Goal: Find contact information: Find contact information

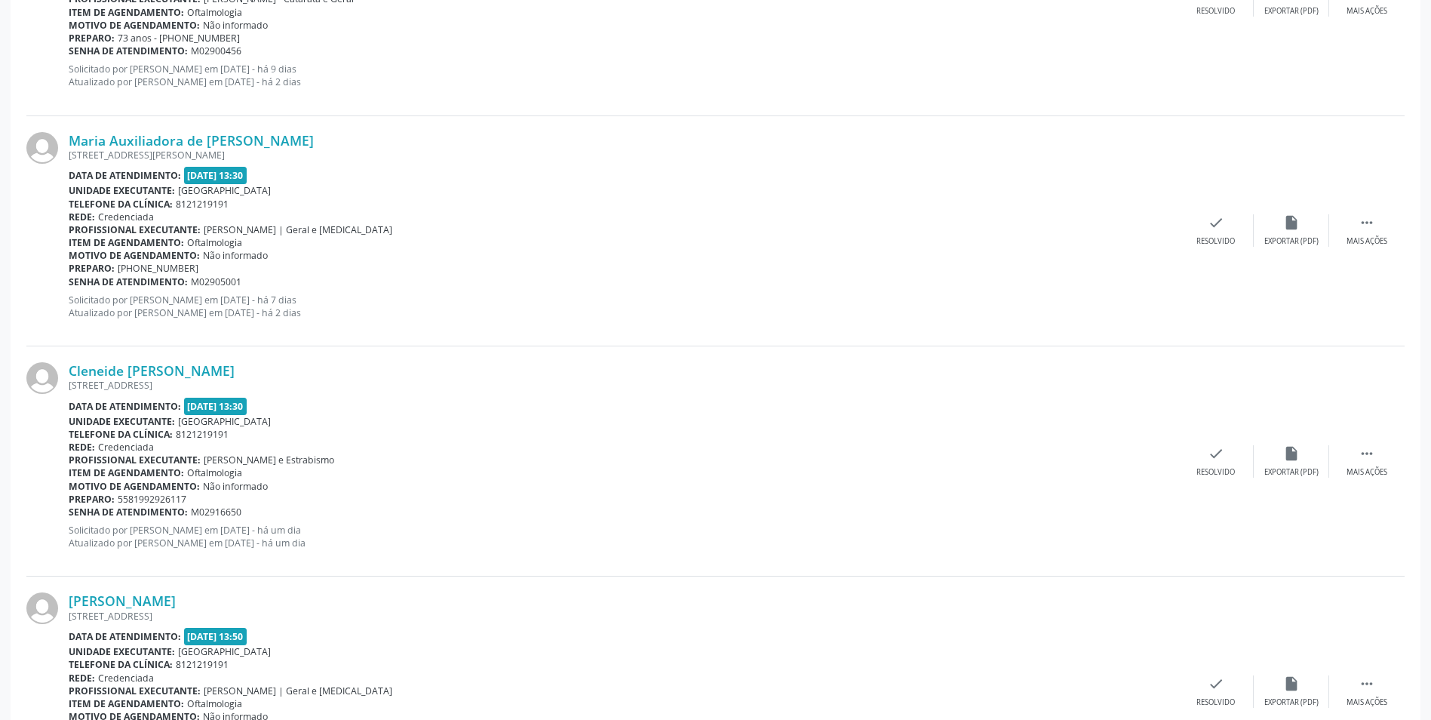
scroll to position [604, 0]
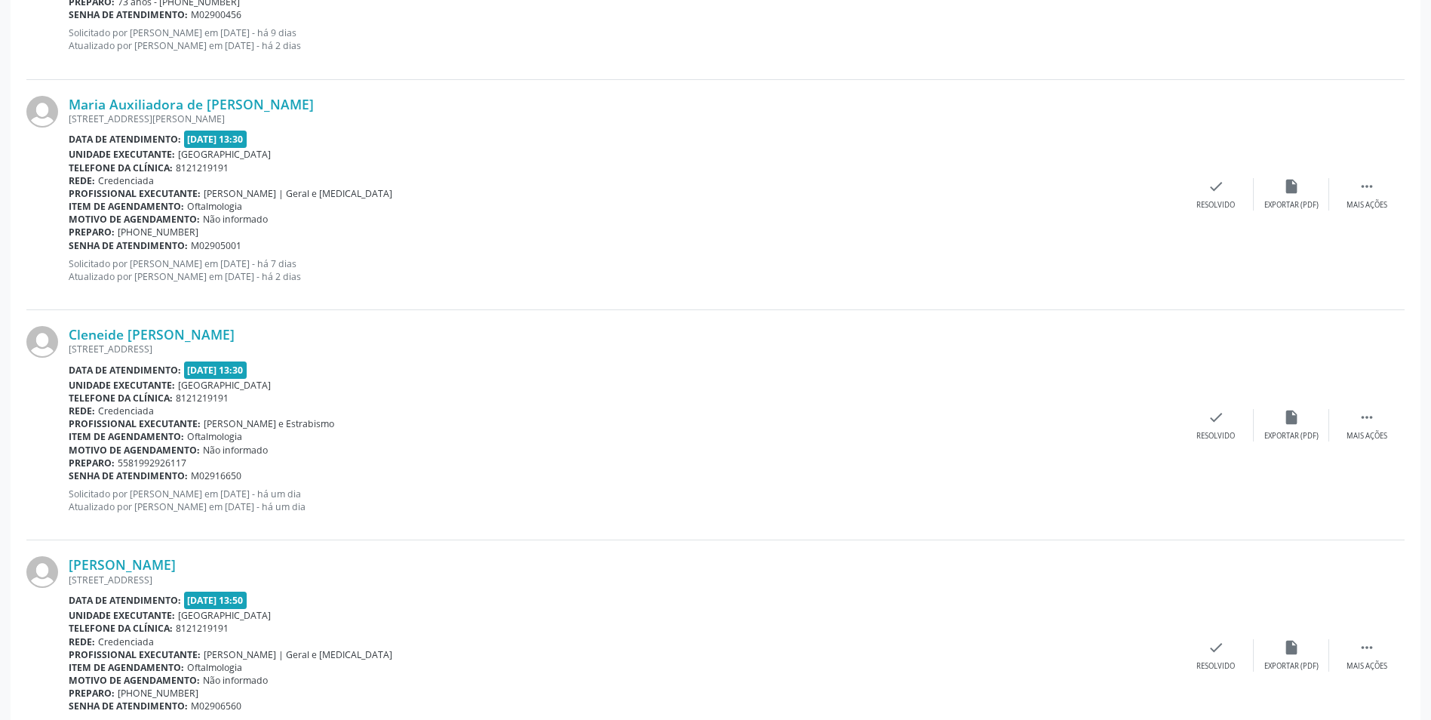
drag, startPoint x: 249, startPoint y: 327, endPoint x: 65, endPoint y: 339, distance: 184.5
click at [65, 339] on div "Cleneide [PERSON_NAME] [STREET_ADDRESS] Data de atendimento: [DATE] 13:30 Unida…" at bounding box center [715, 425] width 1379 height 230
copy div "Cleneide [PERSON_NAME]"
click at [207, 355] on div "[STREET_ADDRESS]" at bounding box center [624, 349] width 1110 height 13
click at [1380, 426] on div " Mais ações" at bounding box center [1367, 425] width 75 height 32
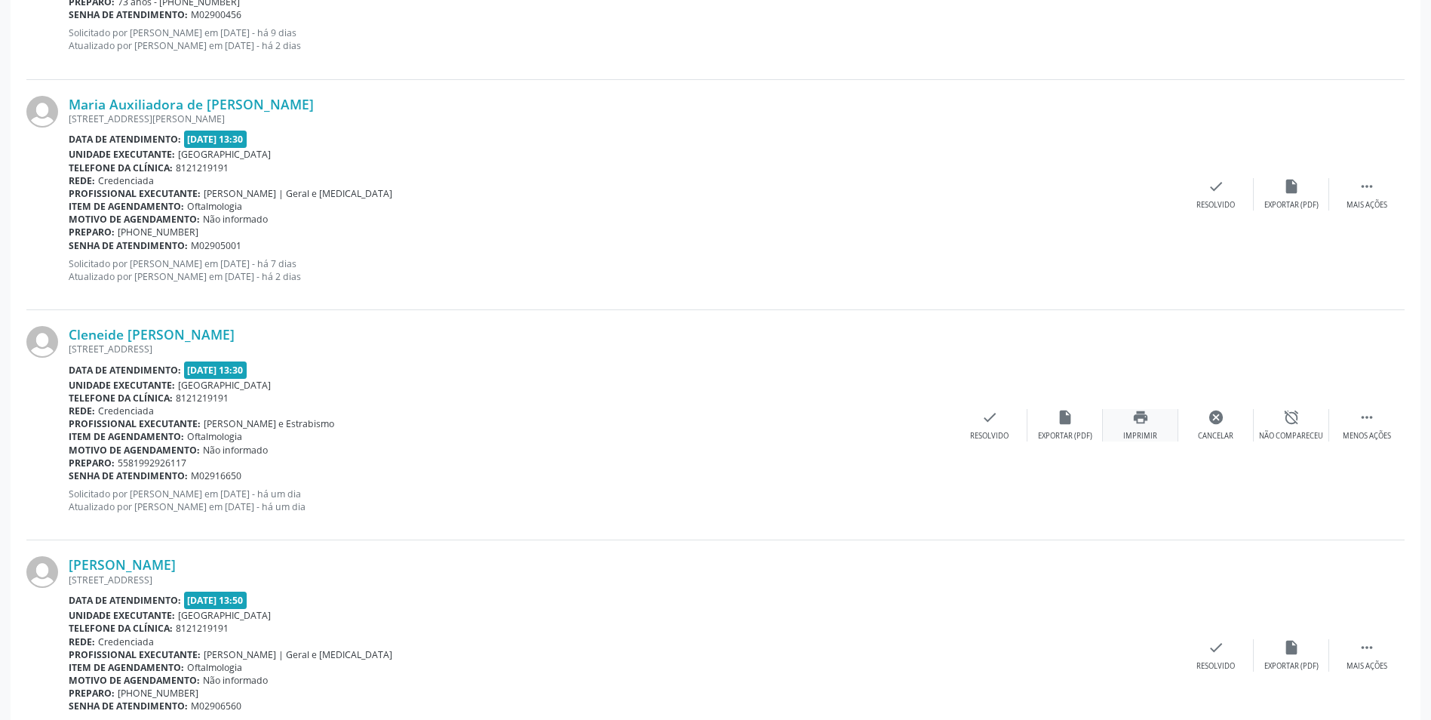
click at [1138, 428] on div "print Imprimir" at bounding box center [1140, 425] width 75 height 32
click at [186, 340] on link "Cleneide [PERSON_NAME]" at bounding box center [152, 334] width 166 height 17
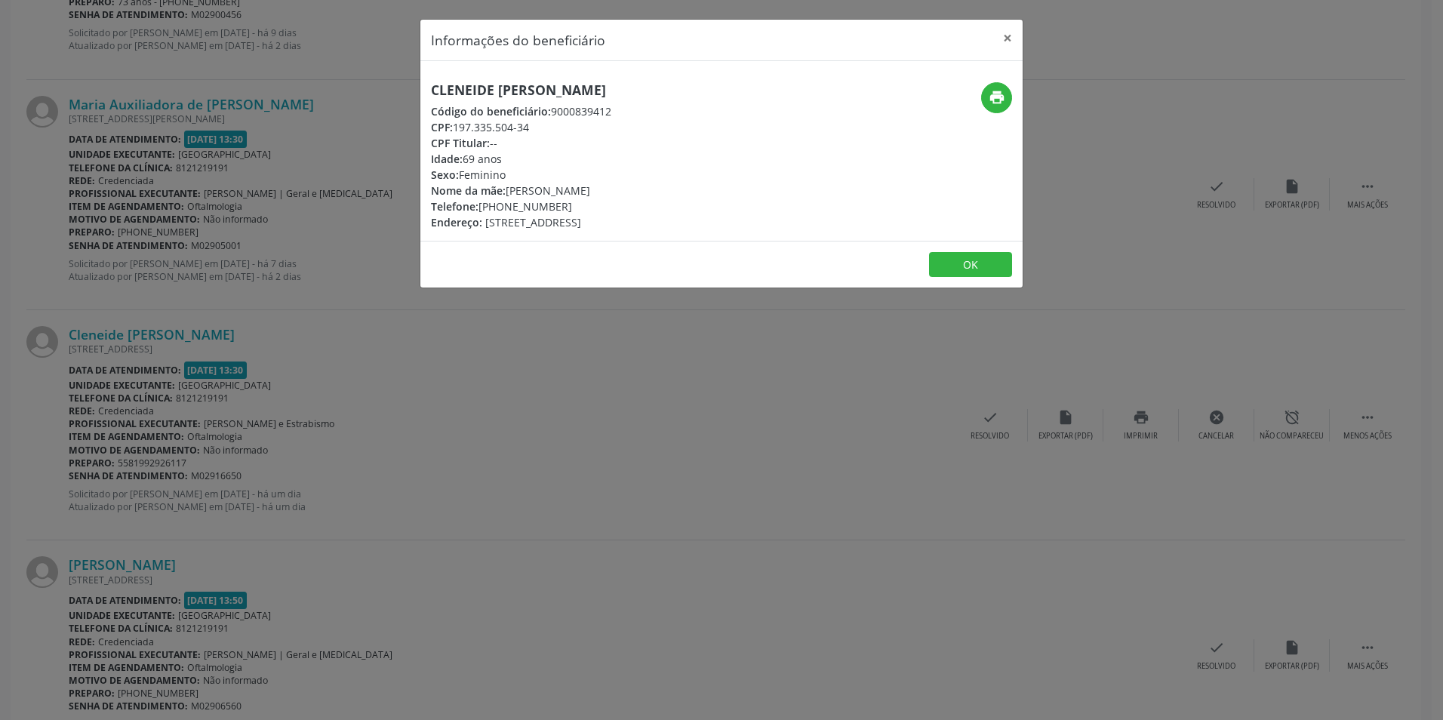
drag, startPoint x: 561, startPoint y: 209, endPoint x: 480, endPoint y: 208, distance: 80.7
click at [480, 208] on div "Telefone: [PHONE_NUMBER]" at bounding box center [521, 206] width 180 height 16
copy div "[PHONE_NUMBER]"
click at [1001, 100] on icon "print" at bounding box center [996, 97] width 17 height 17
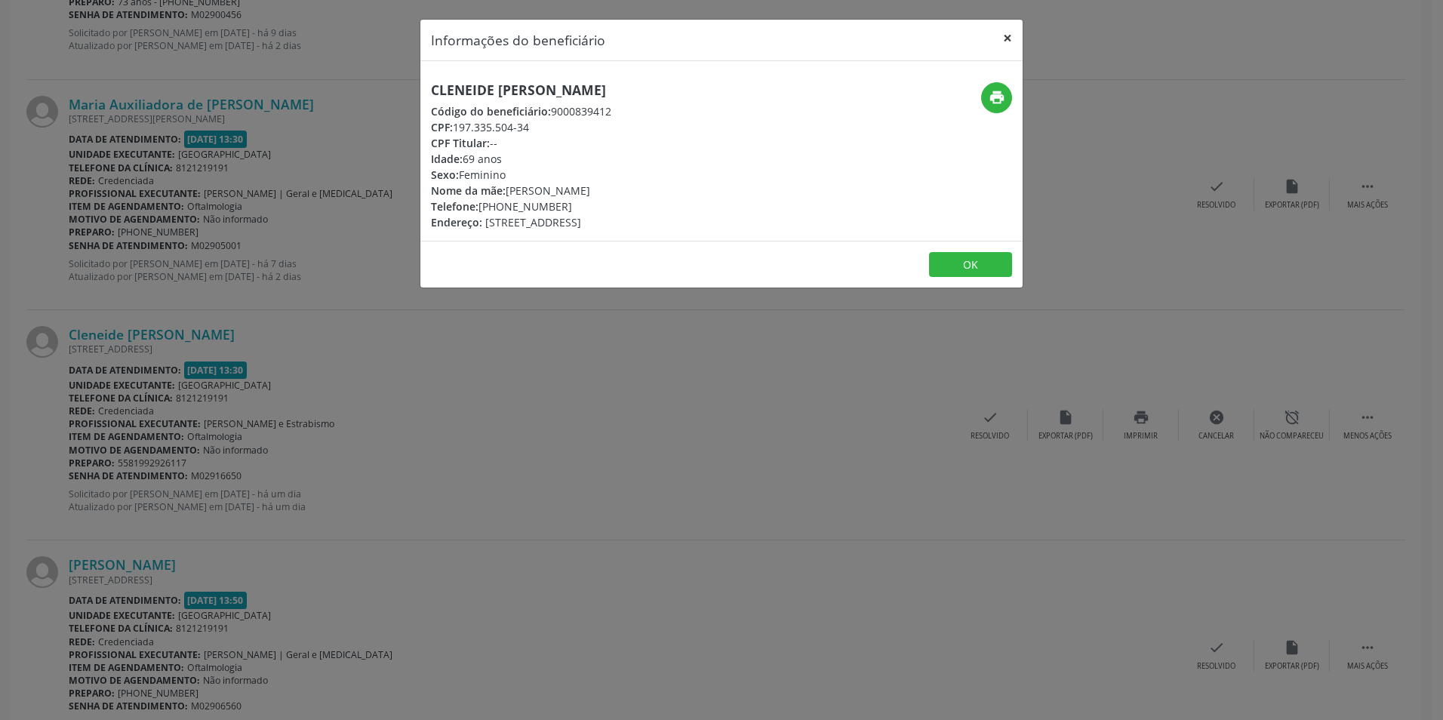
click at [1009, 35] on button "×" at bounding box center [1007, 38] width 30 height 37
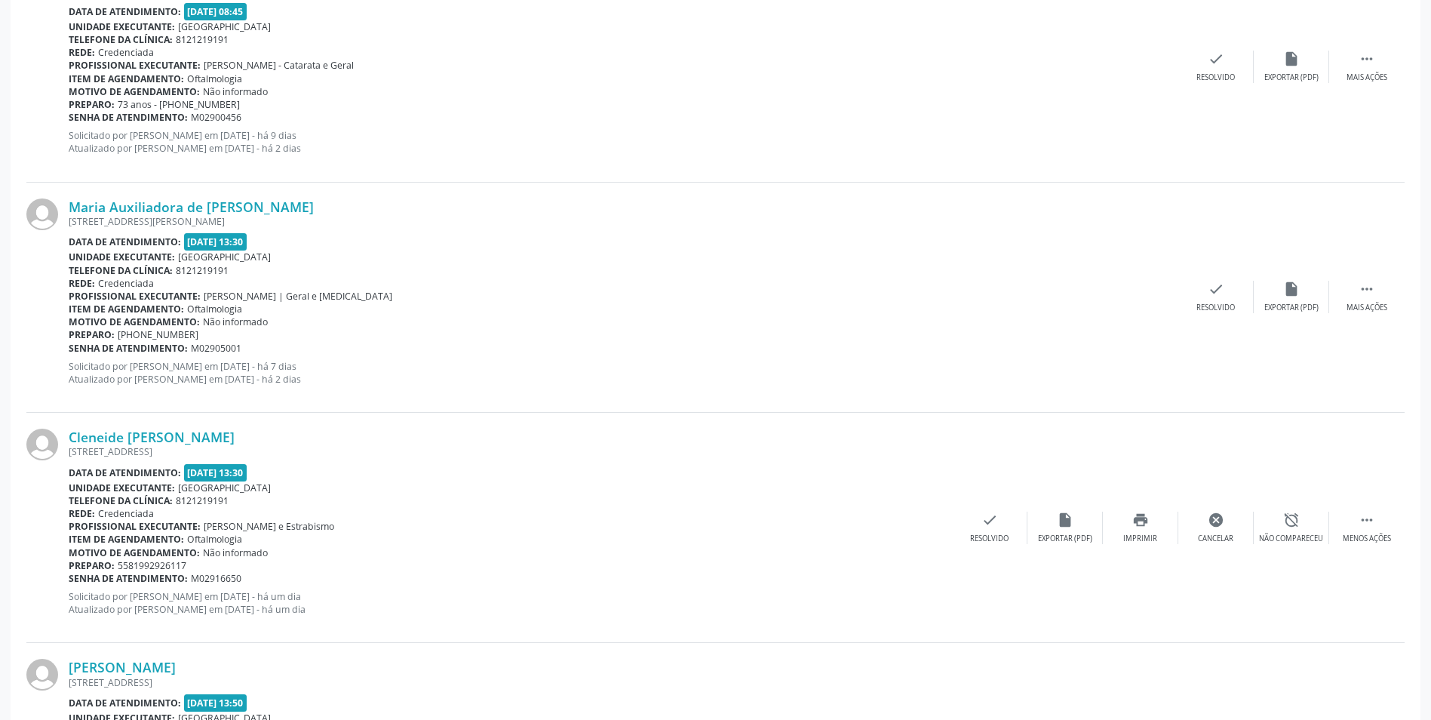
scroll to position [453, 0]
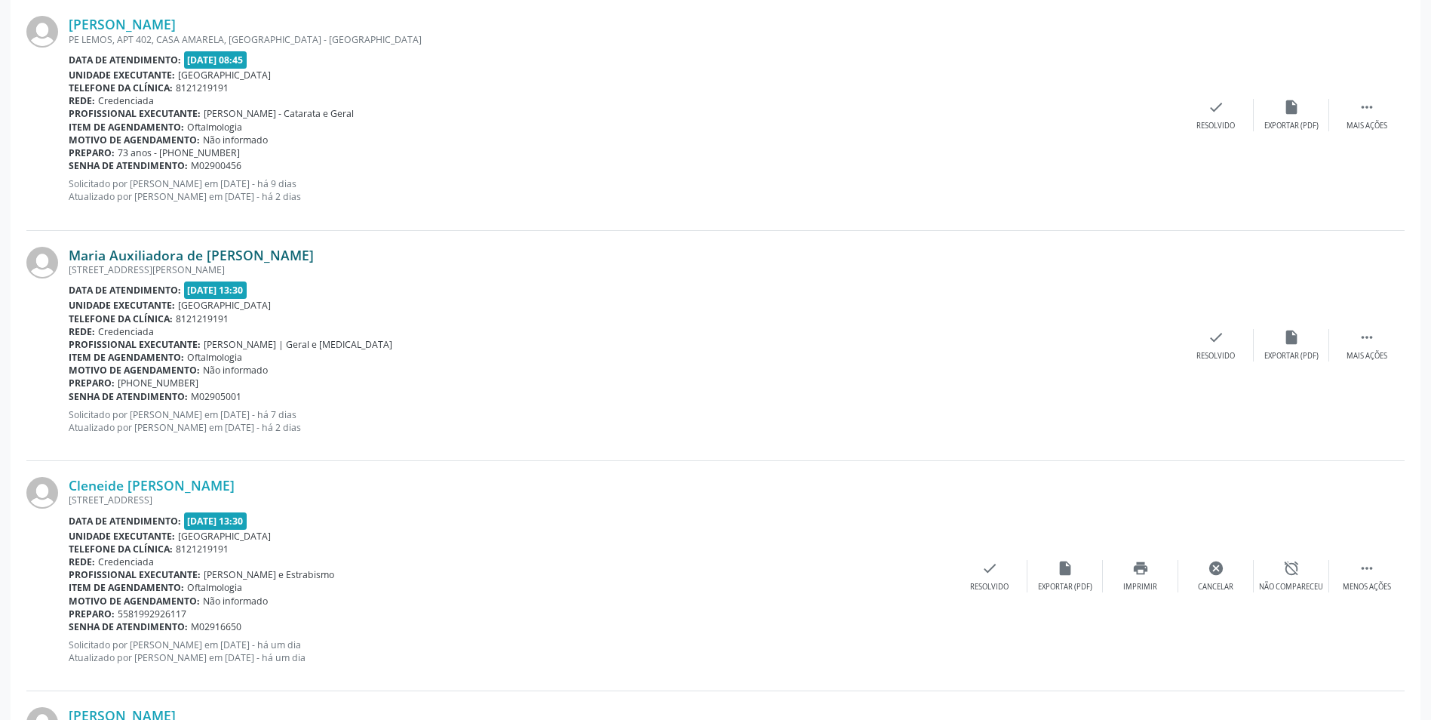
drag, startPoint x: 312, startPoint y: 256, endPoint x: 72, endPoint y: 260, distance: 239.2
click at [72, 260] on div "Maria Auxiliadora de [PERSON_NAME]" at bounding box center [624, 255] width 1110 height 17
copy link "Maria Auxiliadora de [PERSON_NAME]"
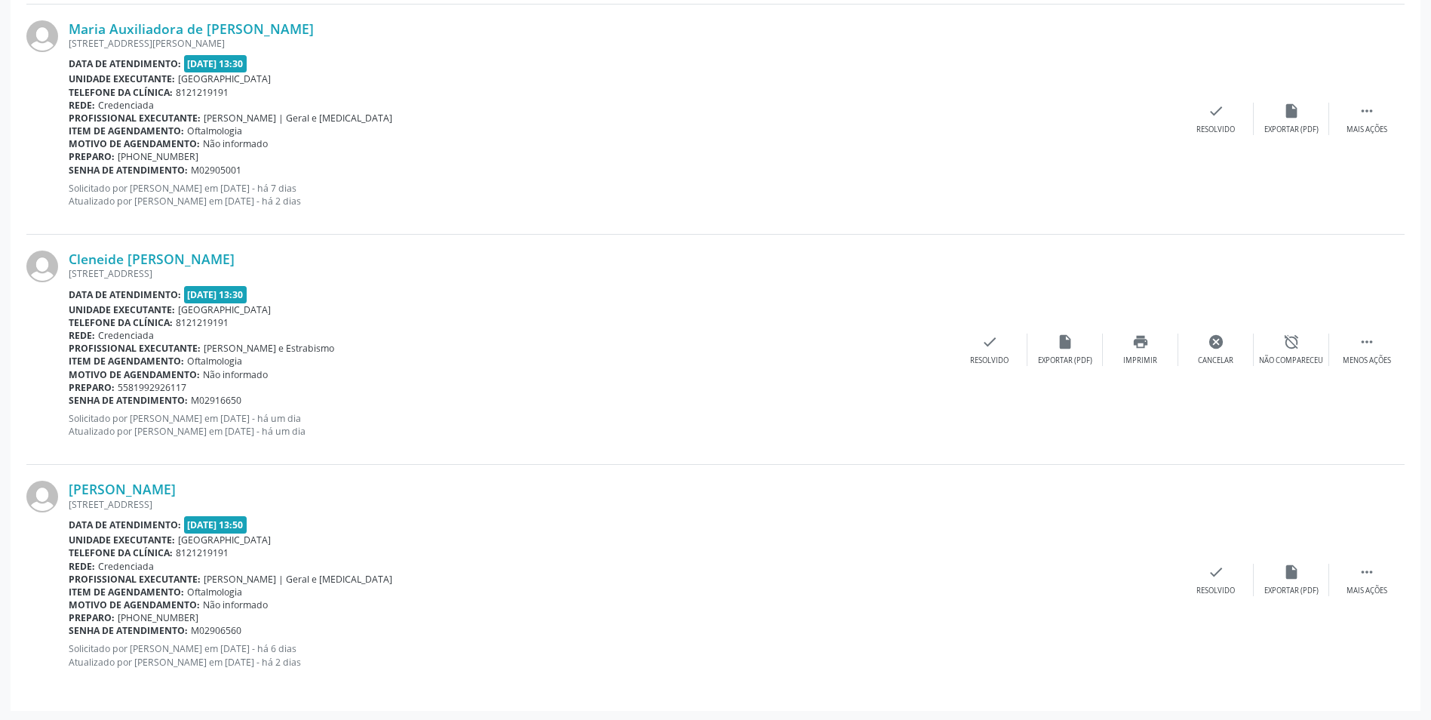
scroll to position [681, 0]
drag, startPoint x: 279, startPoint y: 485, endPoint x: 72, endPoint y: 490, distance: 206.8
click at [72, 490] on div "[PERSON_NAME]" at bounding box center [624, 487] width 1110 height 17
copy link "[PERSON_NAME]"
click at [1361, 585] on div "Mais ações" at bounding box center [1367, 589] width 41 height 11
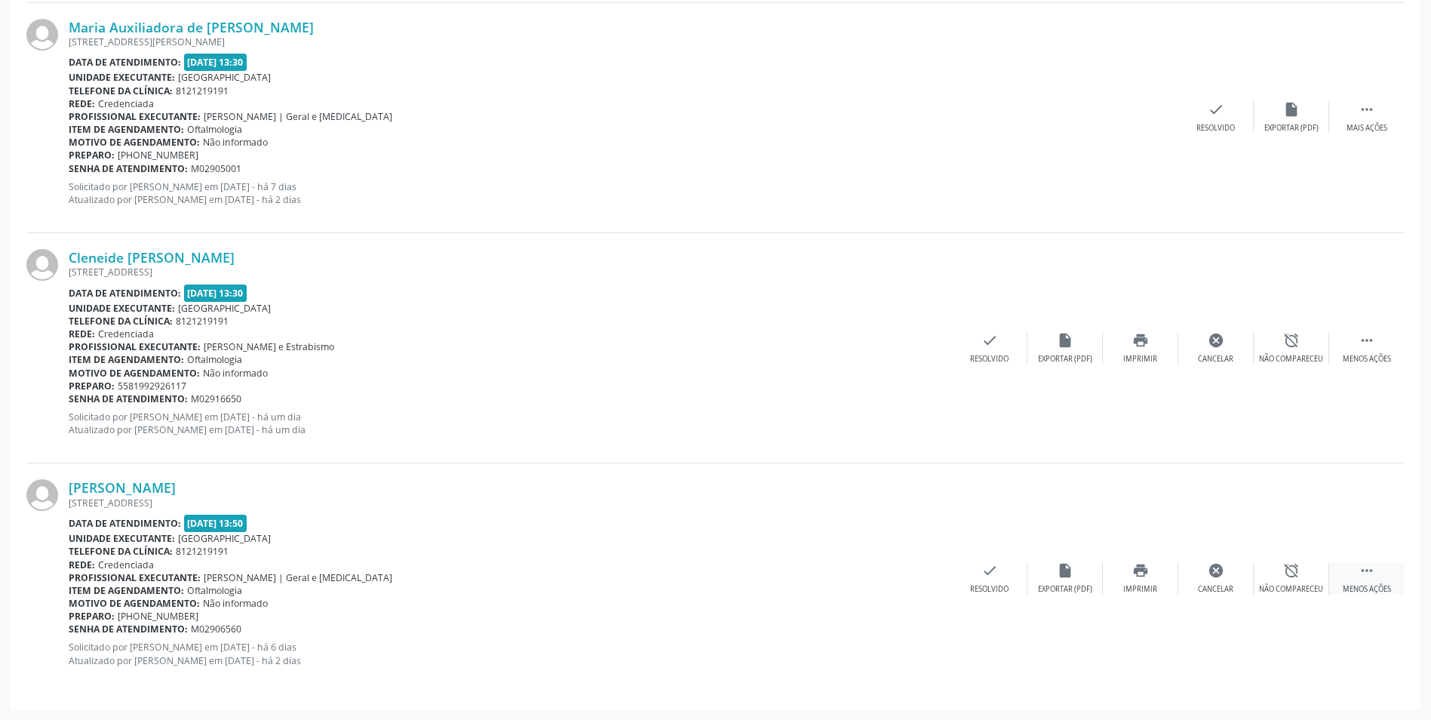
click at [1373, 579] on div " Menos ações" at bounding box center [1367, 578] width 75 height 32
click at [176, 491] on link "[PERSON_NAME]" at bounding box center [122, 487] width 107 height 17
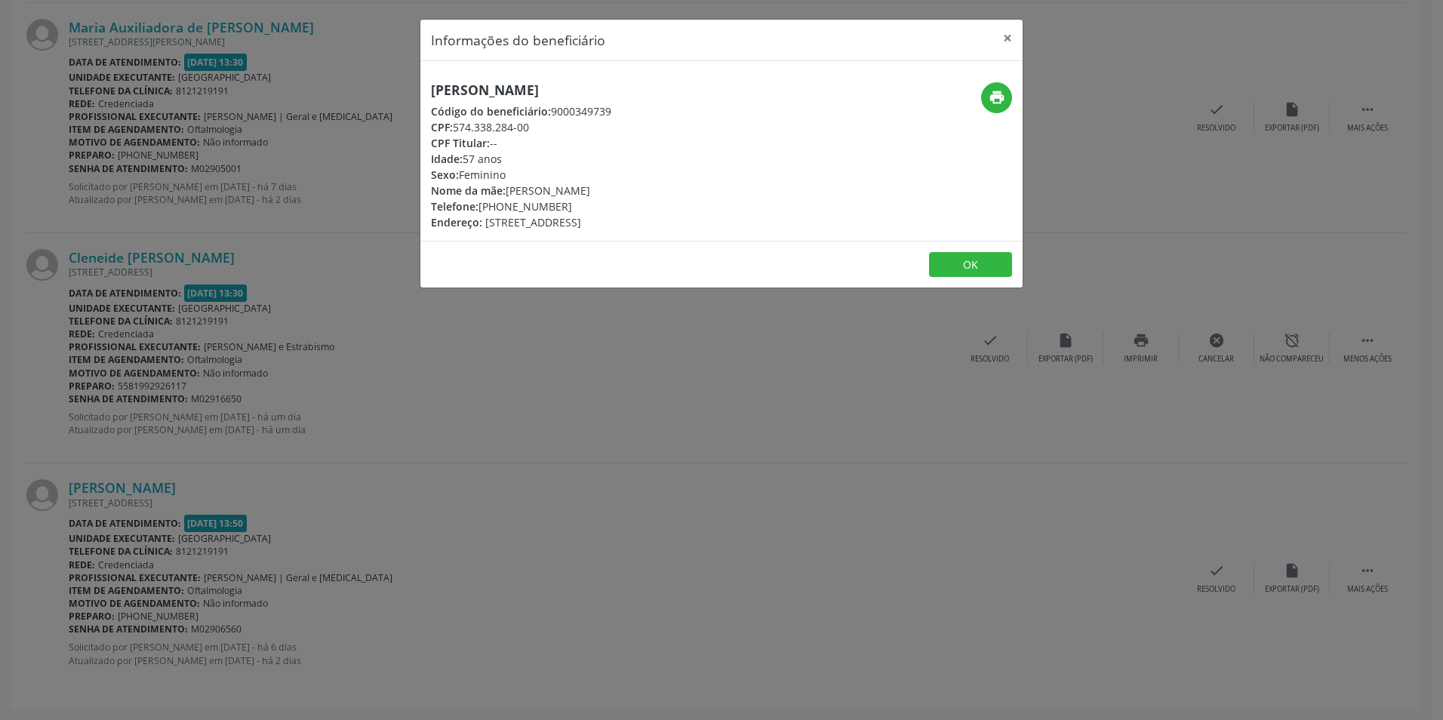
click at [483, 206] on div "Telefone: [PHONE_NUMBER]" at bounding box center [521, 206] width 180 height 16
drag, startPoint x: 530, startPoint y: 122, endPoint x: 453, endPoint y: 128, distance: 77.2
click at [453, 128] on div "CPF: 574.338.284-00" at bounding box center [521, 127] width 180 height 16
drag, startPoint x: 453, startPoint y: 128, endPoint x: 562, endPoint y: 137, distance: 109.0
click at [562, 137] on div "CPF Titular: --" at bounding box center [521, 143] width 180 height 16
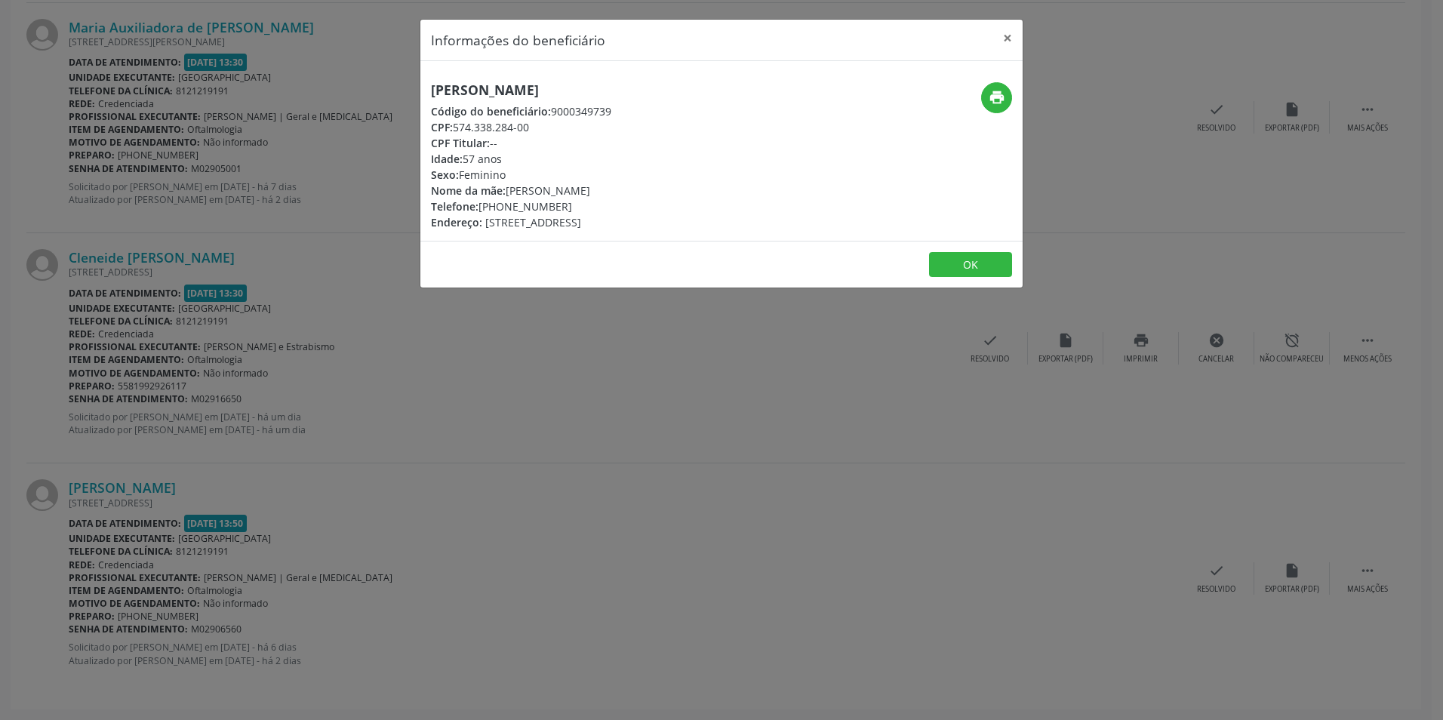
drag, startPoint x: 540, startPoint y: 128, endPoint x: 454, endPoint y: 131, distance: 86.1
click at [454, 131] on div "CPF: 574.338.284-00" at bounding box center [521, 127] width 180 height 16
copy div "574.338.284-00"
drag, startPoint x: 563, startPoint y: 206, endPoint x: 481, endPoint y: 212, distance: 82.5
click at [481, 212] on div "Telefone: [PHONE_NUMBER]" at bounding box center [521, 206] width 180 height 16
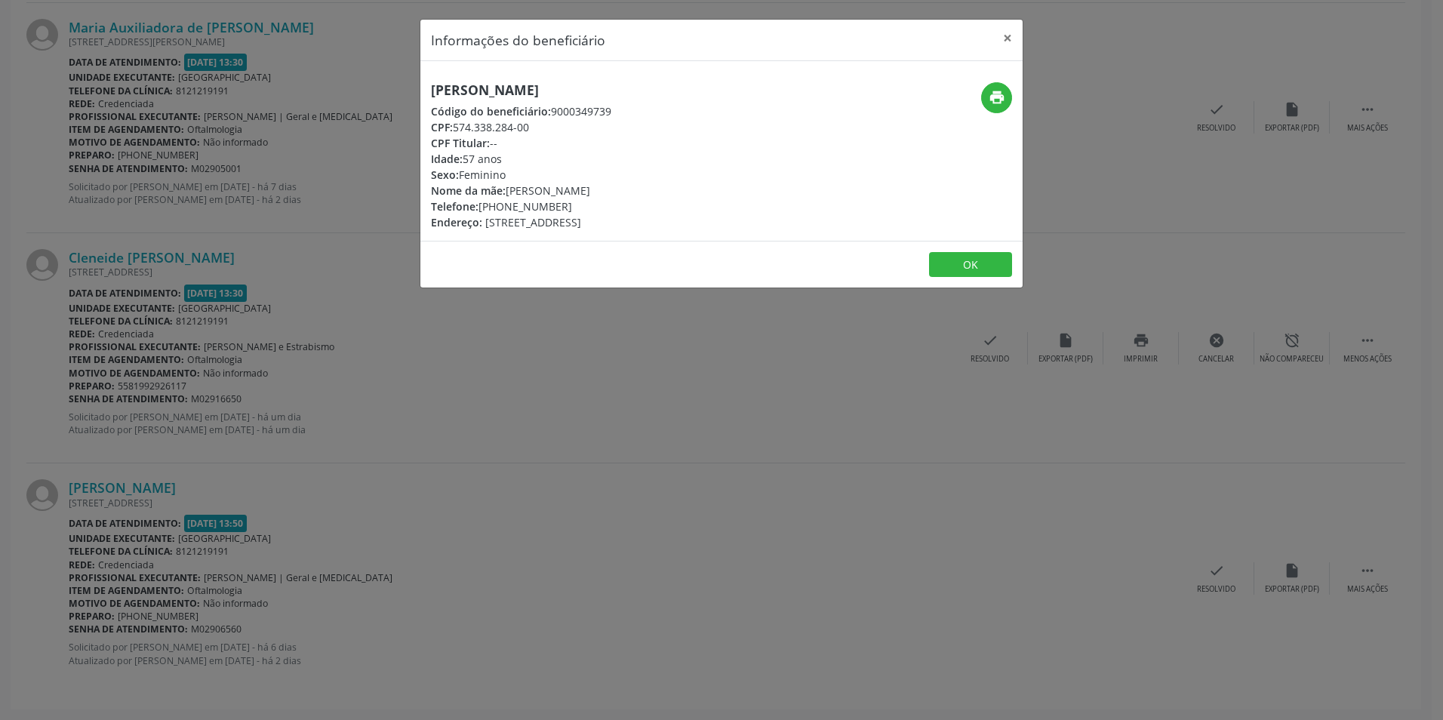
copy div "[PHONE_NUMBER]"
drag, startPoint x: 598, startPoint y: 83, endPoint x: 427, endPoint y: 85, distance: 170.5
click at [427, 85] on div "[PERSON_NAME] Código do beneficiário: 9000349739 CPF: 574.338.284-00 CPF Titula…" at bounding box center [721, 151] width 602 height 180
copy h5 "[PERSON_NAME]"
click at [1007, 29] on button "×" at bounding box center [1007, 38] width 30 height 37
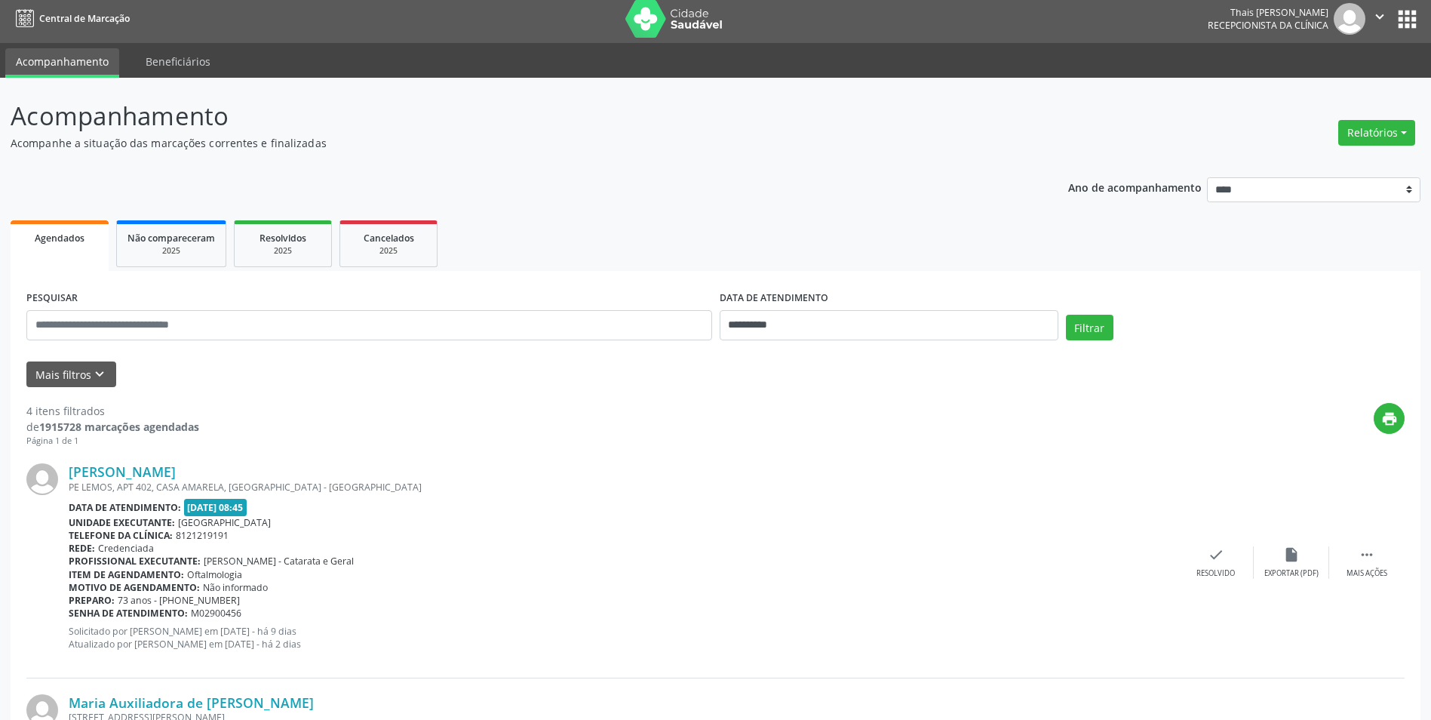
scroll to position [0, 0]
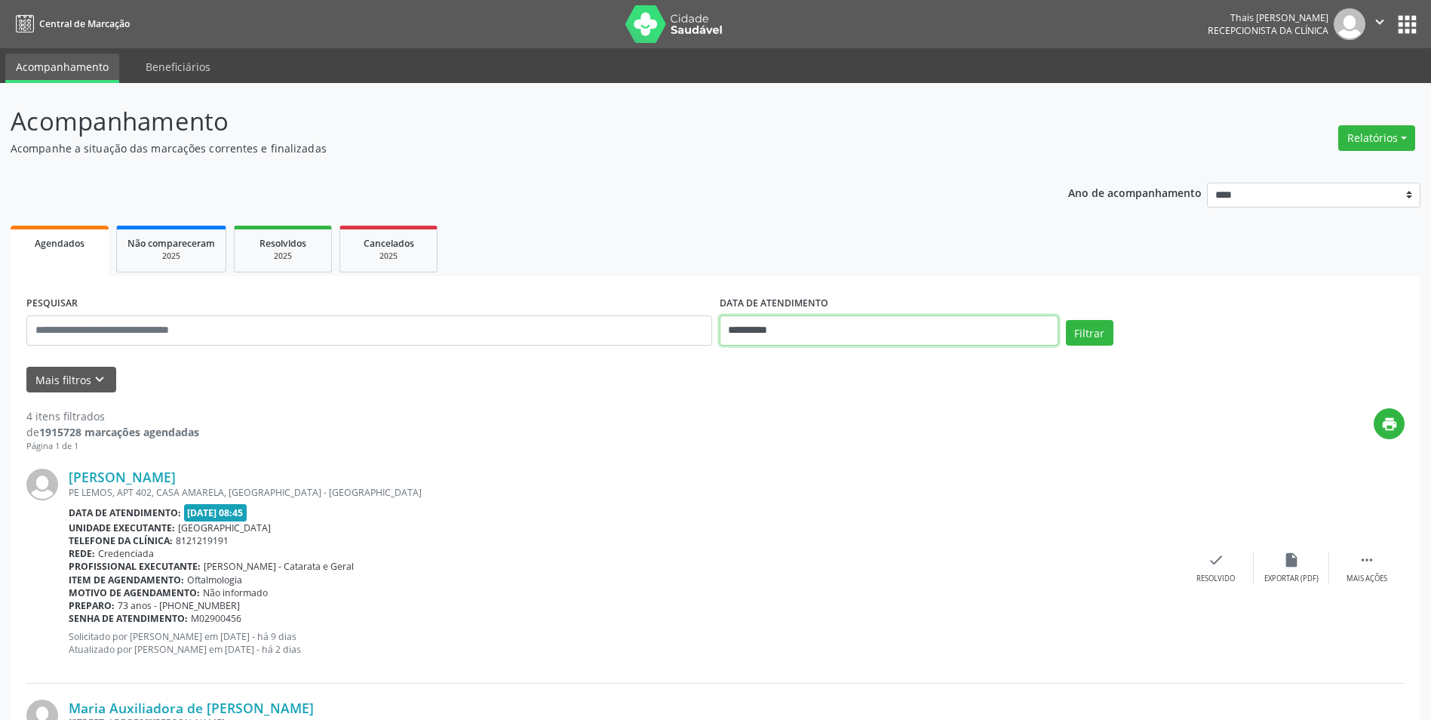
click at [942, 322] on input "**********" at bounding box center [889, 330] width 339 height 30
click at [874, 403] on span "4" at bounding box center [868, 409] width 29 height 29
type input "**********"
click at [903, 416] on span "5" at bounding box center [901, 409] width 29 height 29
click at [1111, 340] on button "Filtrar" at bounding box center [1090, 333] width 48 height 26
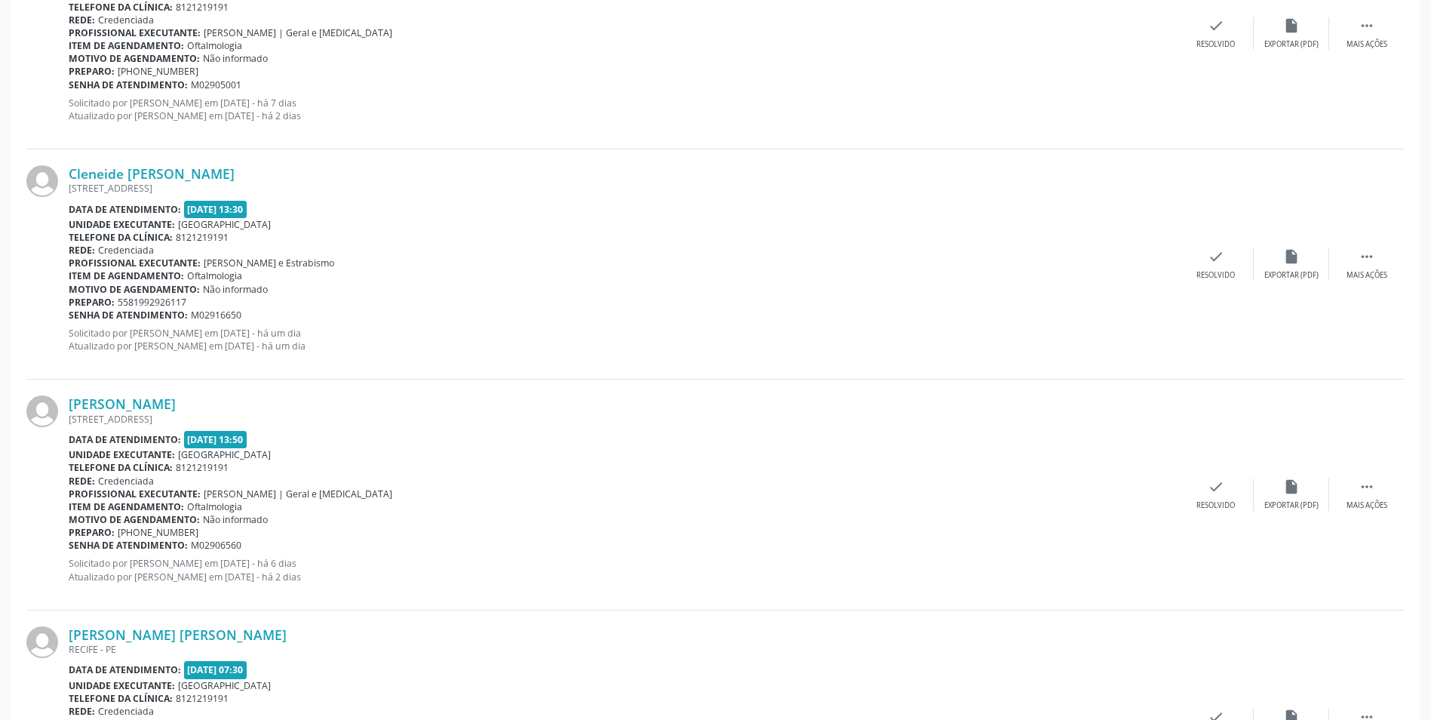
scroll to position [1066, 0]
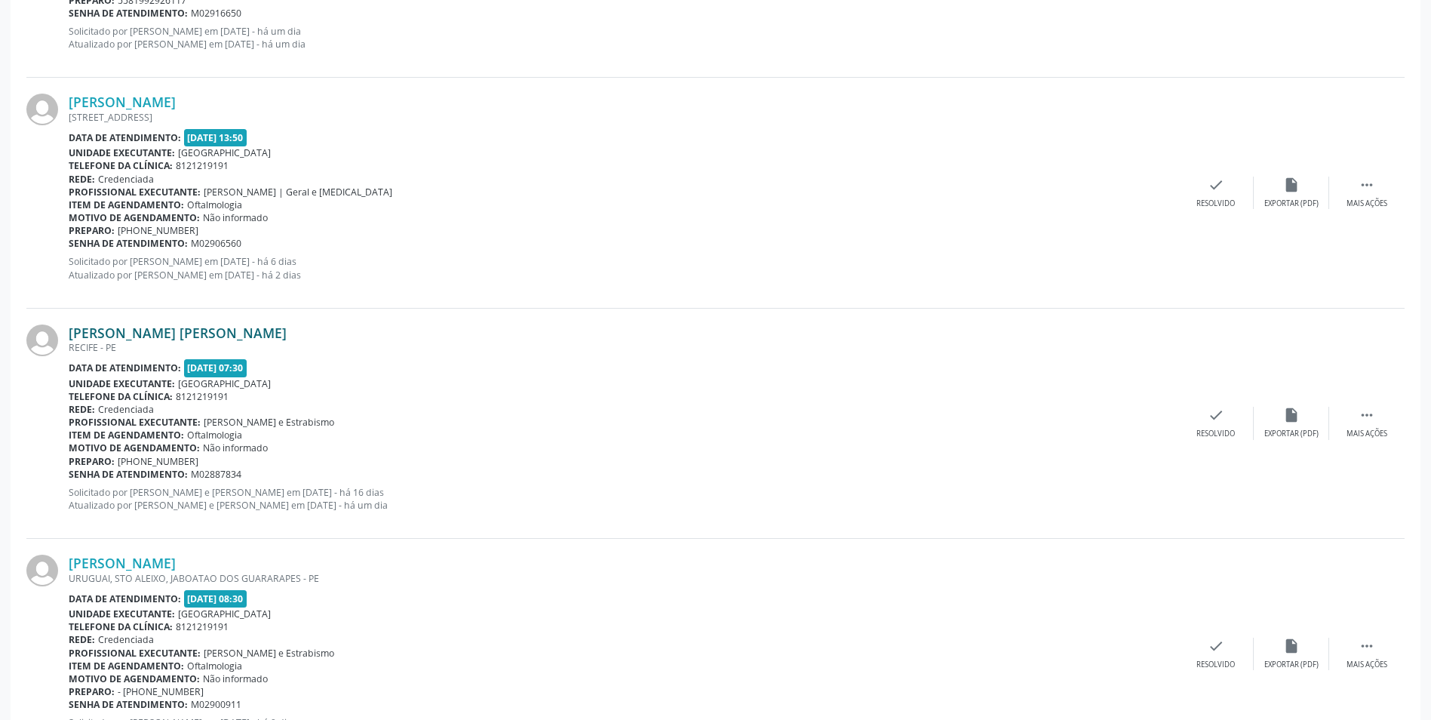
click at [211, 334] on link "[PERSON_NAME] [PERSON_NAME]" at bounding box center [178, 332] width 218 height 17
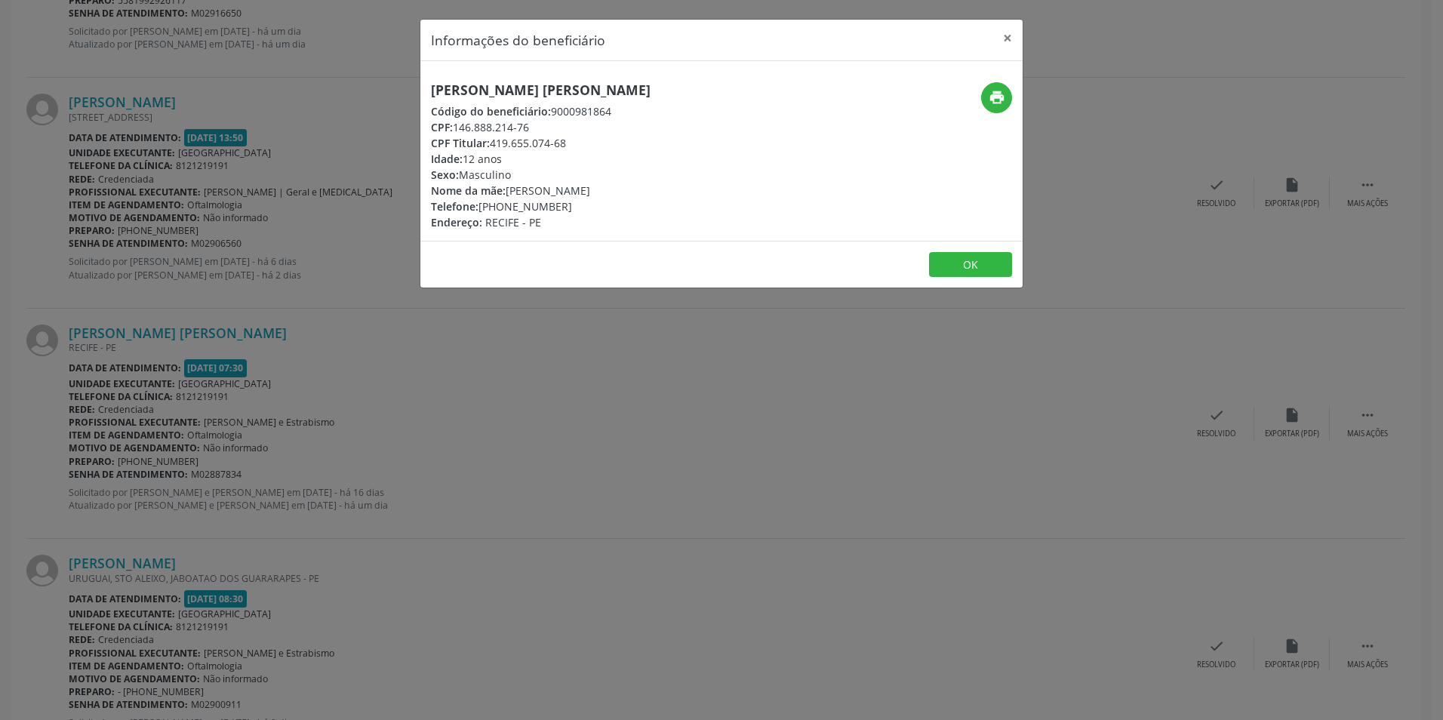
drag, startPoint x: 681, startPoint y: 88, endPoint x: 430, endPoint y: 99, distance: 251.5
click at [430, 99] on div "[PERSON_NAME] [PERSON_NAME] Código do beneficiário: 9000981864 CPF: 146.888.214…" at bounding box center [620, 156] width 401 height 148
copy h5 "[PERSON_NAME] [PERSON_NAME]"
drag, startPoint x: 509, startPoint y: 188, endPoint x: 647, endPoint y: 192, distance: 137.4
click at [647, 192] on div "Nome da mãe: [PERSON_NAME]" at bounding box center [541, 191] width 220 height 16
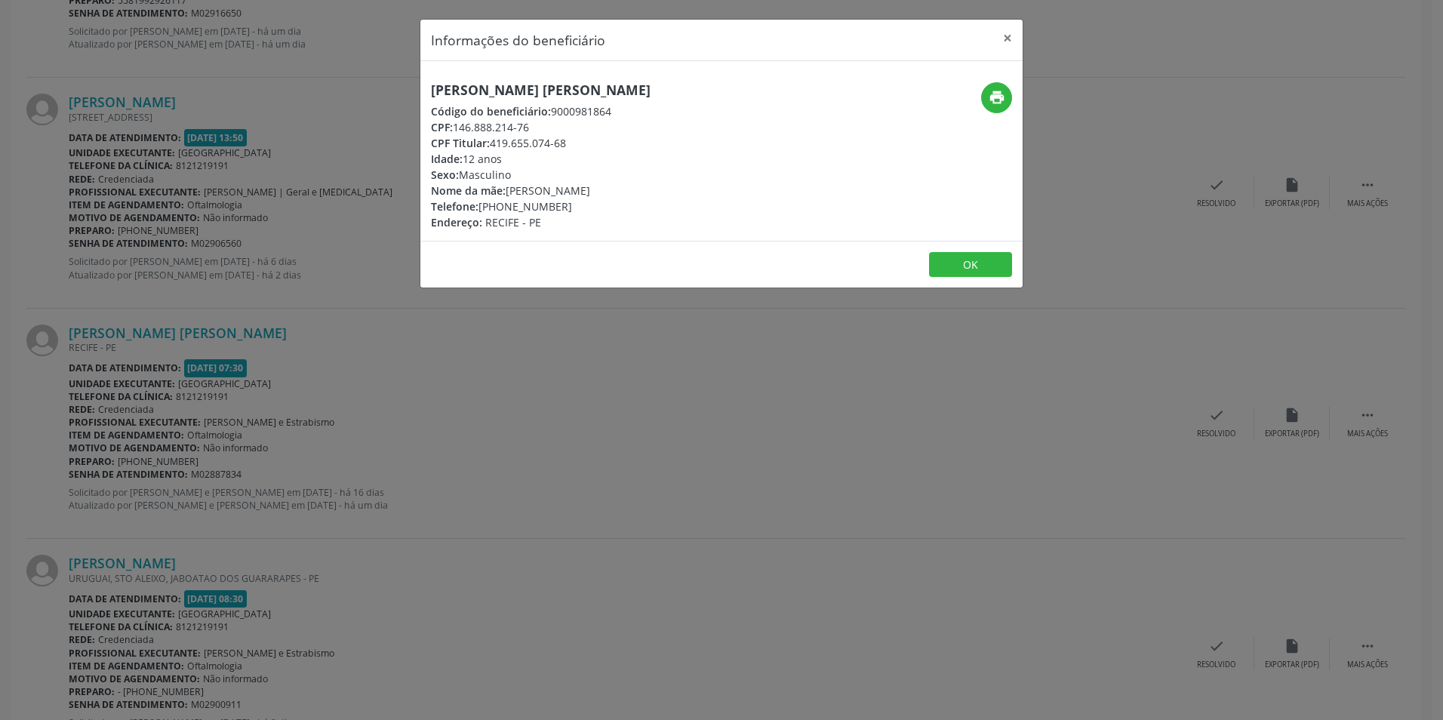
copy div "[PERSON_NAME]"
click at [1002, 88] on button "print" at bounding box center [996, 97] width 31 height 31
drag, startPoint x: 481, startPoint y: 208, endPoint x: 561, endPoint y: 204, distance: 80.0
click at [561, 204] on div "Telefone: [PHONE_NUMBER]" at bounding box center [541, 206] width 220 height 16
click at [1004, 35] on button "×" at bounding box center [1007, 38] width 30 height 37
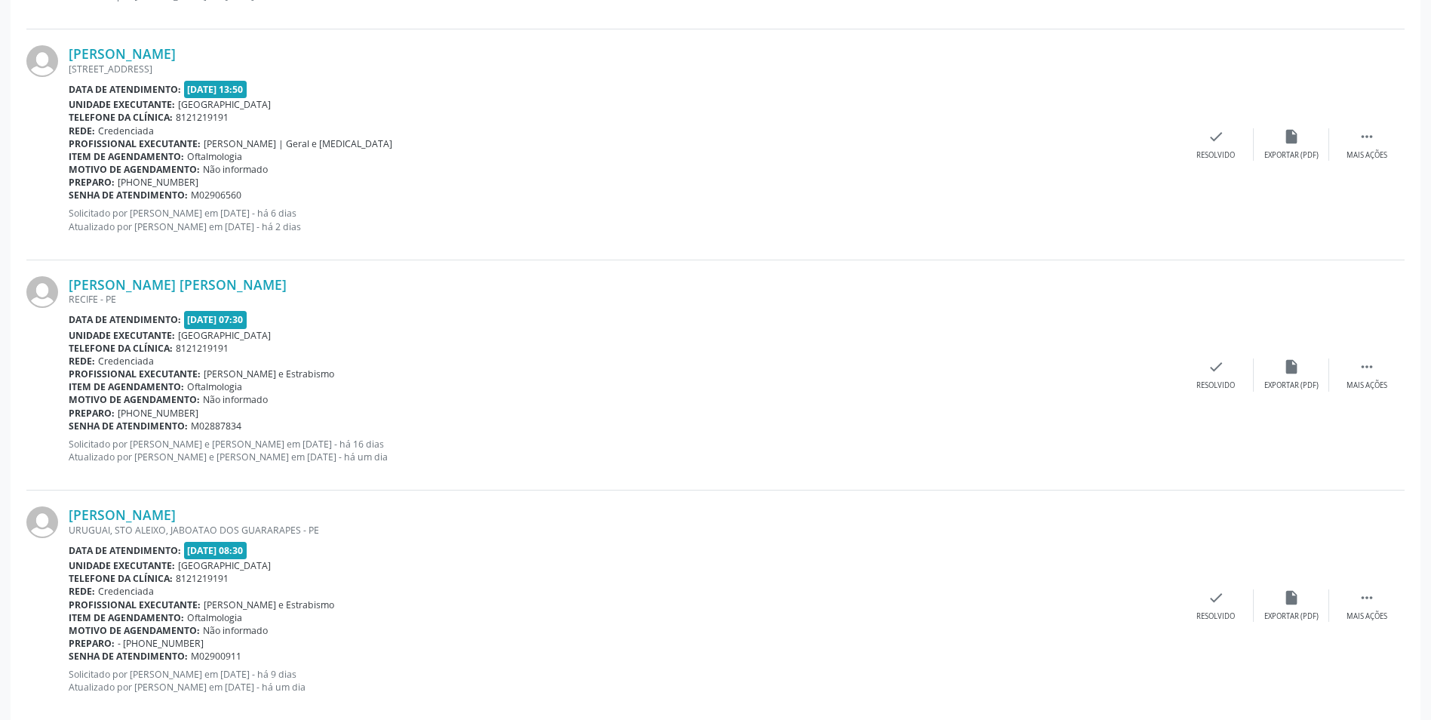
scroll to position [1142, 0]
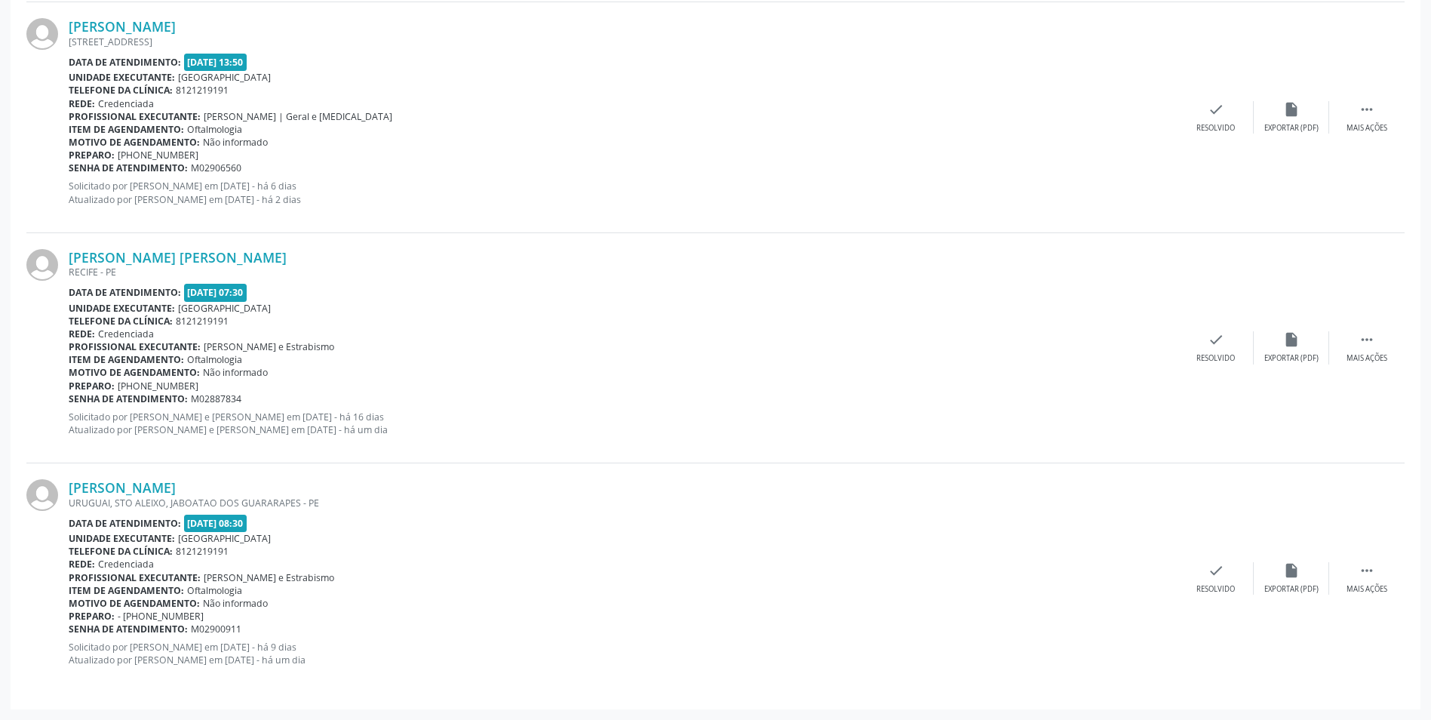
drag, startPoint x: 247, startPoint y: 486, endPoint x: 293, endPoint y: 479, distance: 45.8
click at [293, 479] on div "[PERSON_NAME]" at bounding box center [624, 487] width 1110 height 17
click at [176, 487] on link "[PERSON_NAME]" at bounding box center [122, 487] width 107 height 17
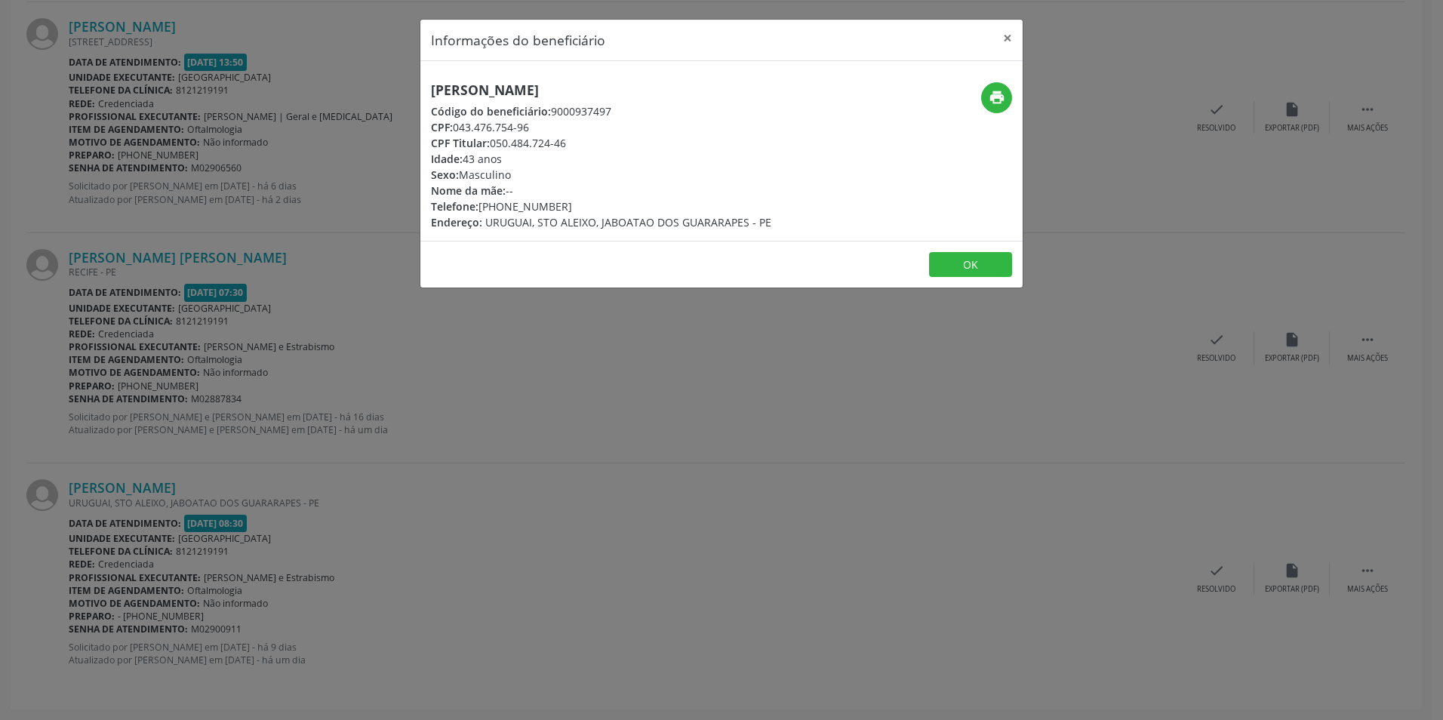
drag, startPoint x: 434, startPoint y: 89, endPoint x: 644, endPoint y: 82, distance: 210.6
click at [644, 82] on h5 "[PERSON_NAME]" at bounding box center [601, 90] width 340 height 16
drag, startPoint x: 561, startPoint y: 201, endPoint x: 481, endPoint y: 207, distance: 81.0
click at [481, 207] on div "Telefone: [PHONE_NUMBER]" at bounding box center [601, 206] width 340 height 16
drag, startPoint x: 644, startPoint y: 88, endPoint x: 432, endPoint y: 91, distance: 212.1
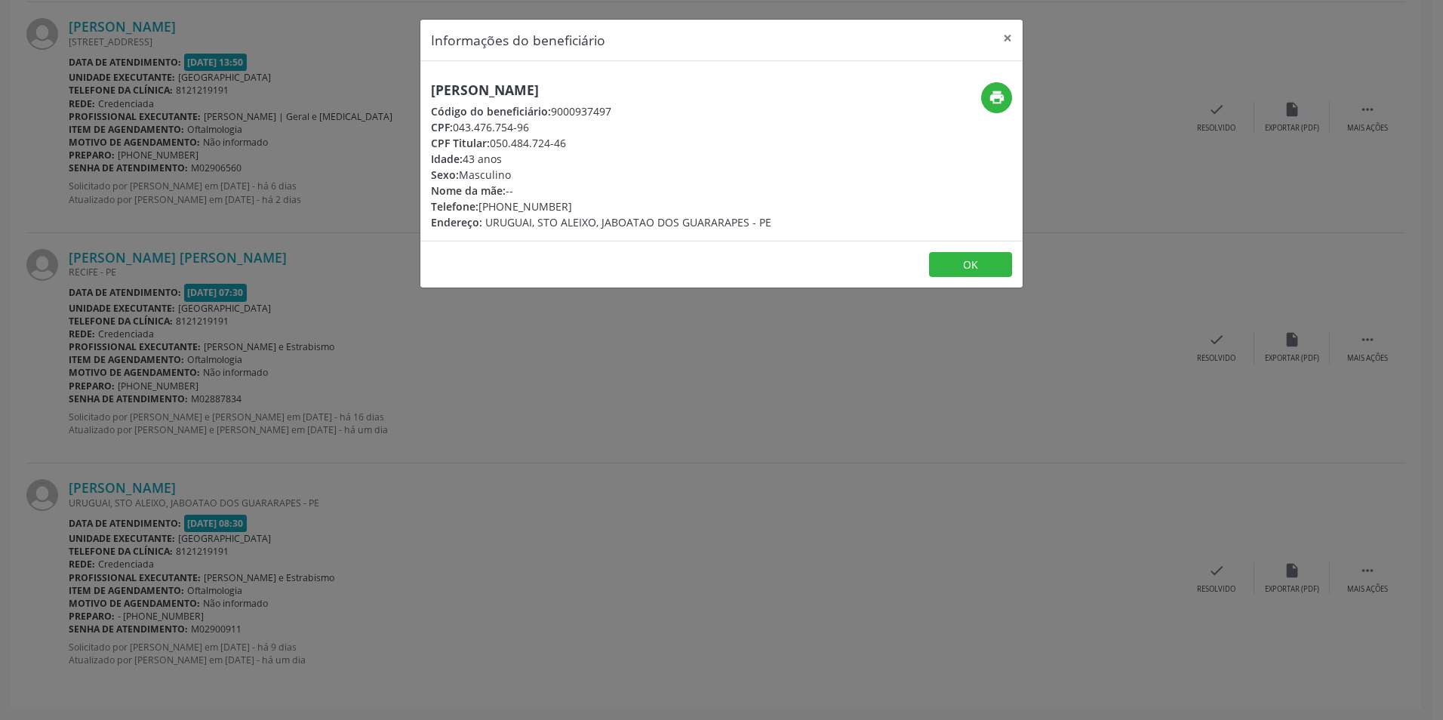
click at [432, 91] on h5 "[PERSON_NAME]" at bounding box center [601, 90] width 340 height 16
click at [1000, 35] on button "×" at bounding box center [1007, 38] width 30 height 37
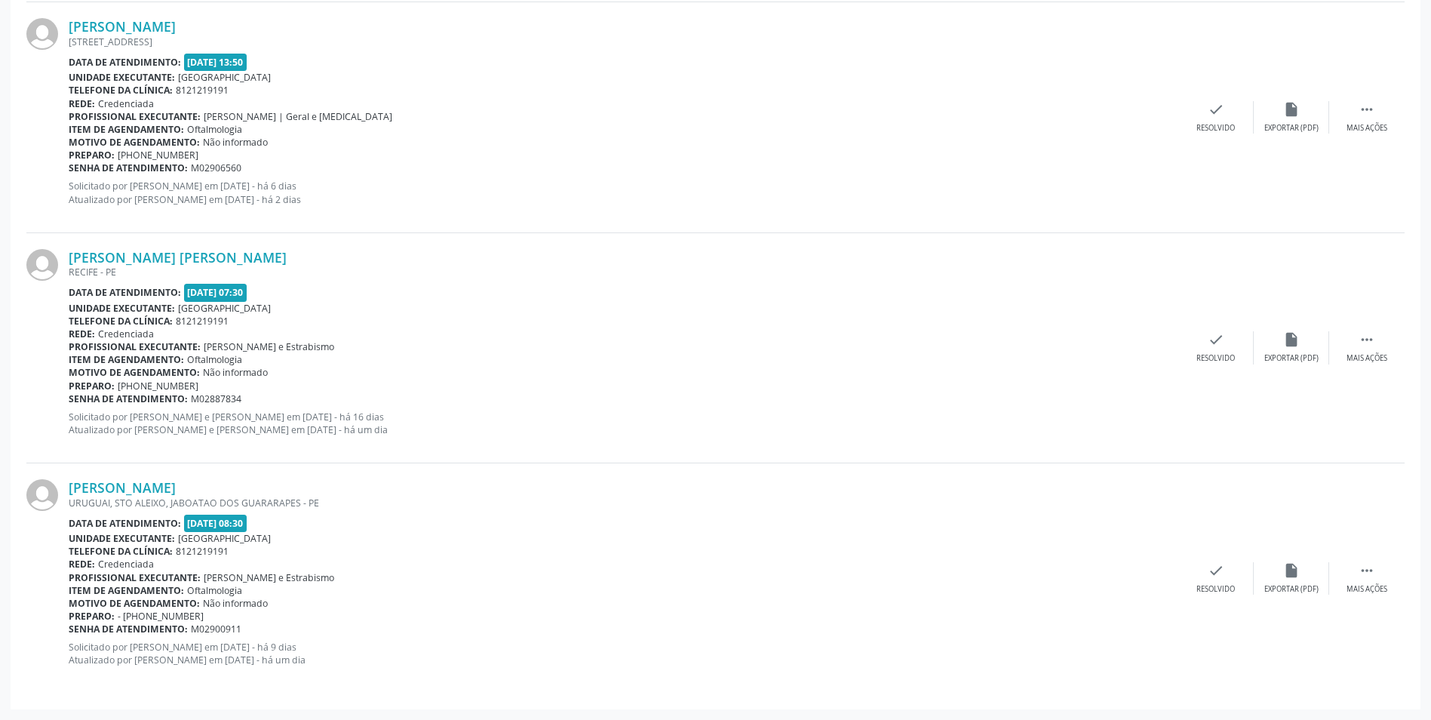
click at [260, 601] on span "Não informado" at bounding box center [235, 603] width 65 height 13
click at [168, 483] on link "[PERSON_NAME]" at bounding box center [122, 487] width 107 height 17
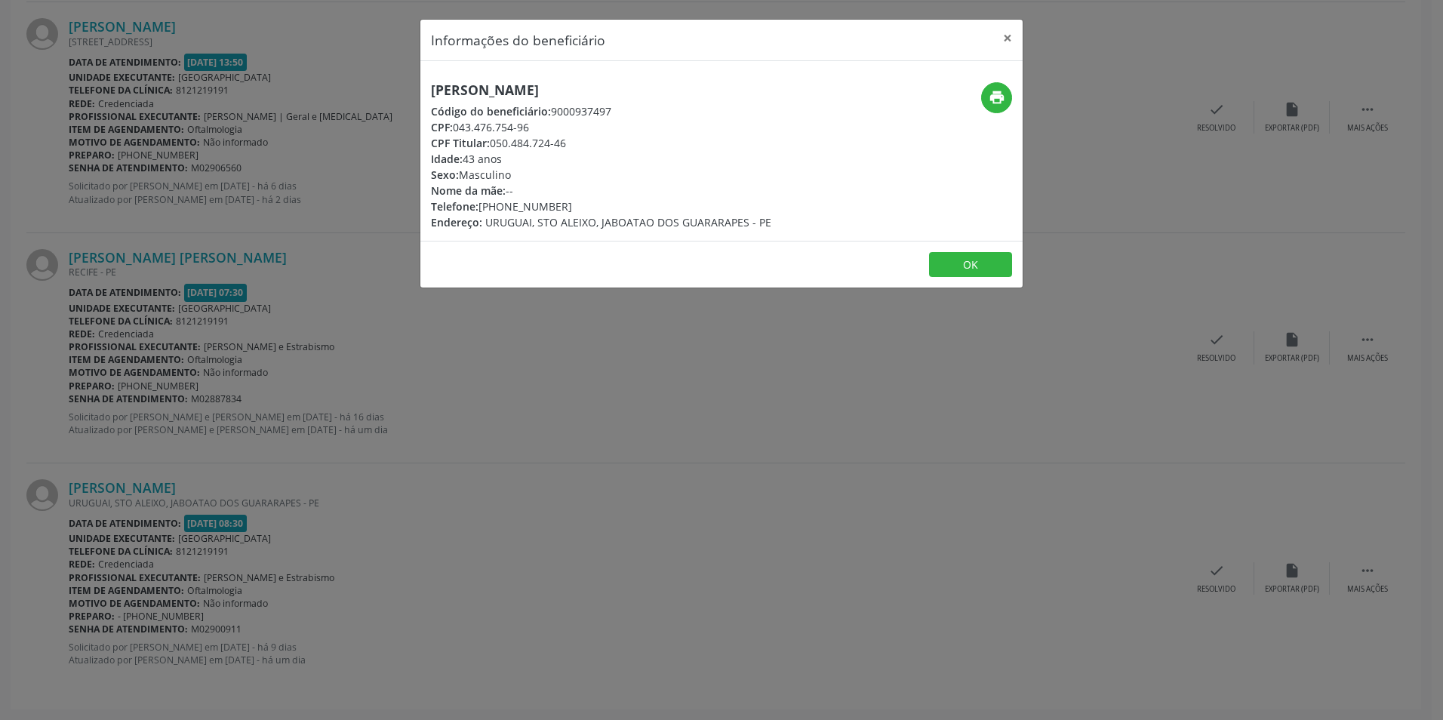
drag, startPoint x: 637, startPoint y: 94, endPoint x: 420, endPoint y: 92, distance: 217.3
click at [420, 92] on div "Informações do beneficiário × [PERSON_NAME] Código do beneficiário: 9000937497 …" at bounding box center [722, 154] width 604 height 270
drag, startPoint x: 564, startPoint y: 203, endPoint x: 549, endPoint y: 203, distance: 15.1
click at [549, 203] on div "Telefone: [PHONE_NUMBER]" at bounding box center [601, 206] width 340 height 16
